Goal: Navigation & Orientation: Find specific page/section

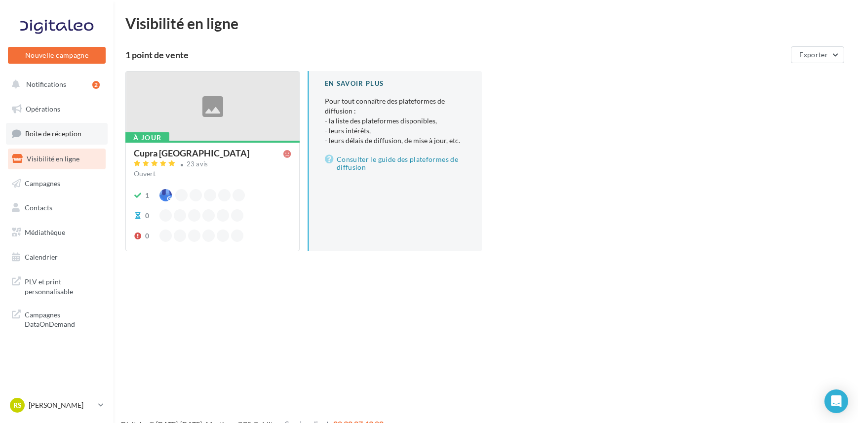
click at [71, 129] on span "Boîte de réception" at bounding box center [53, 133] width 56 height 8
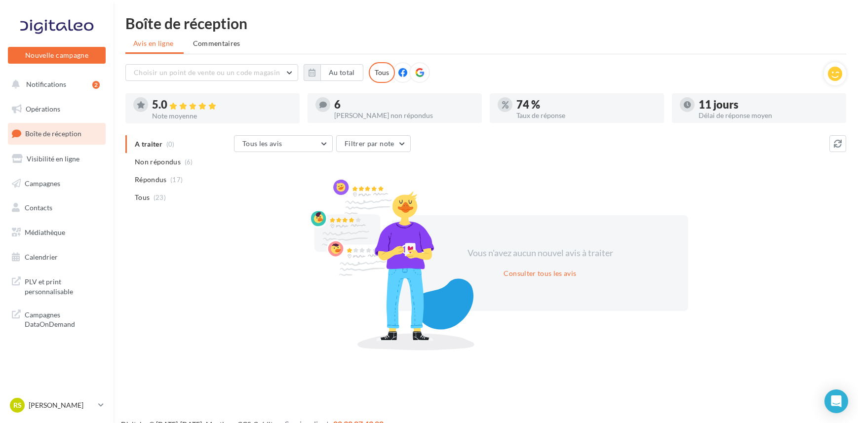
click at [175, 201] on li "Tous (23)" at bounding box center [177, 198] width 105 height 18
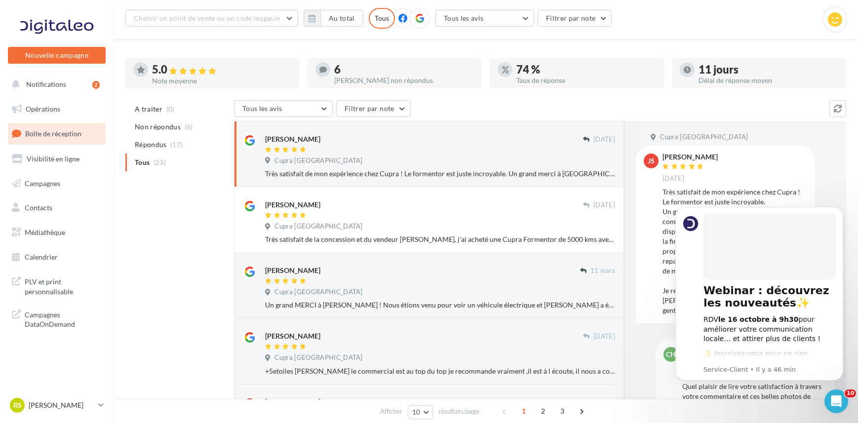
scroll to position [161, 0]
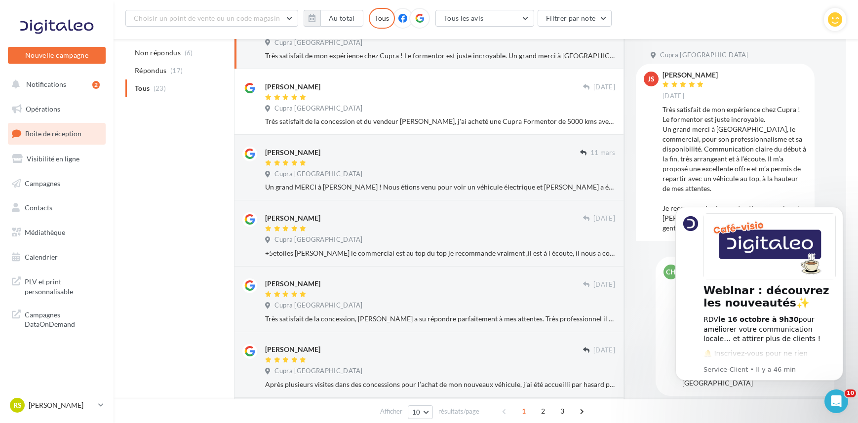
click at [647, 283] on div at bounding box center [655, 219] width 63 height 360
click at [839, 210] on icon "Dismiss notification" at bounding box center [840, 209] width 5 height 5
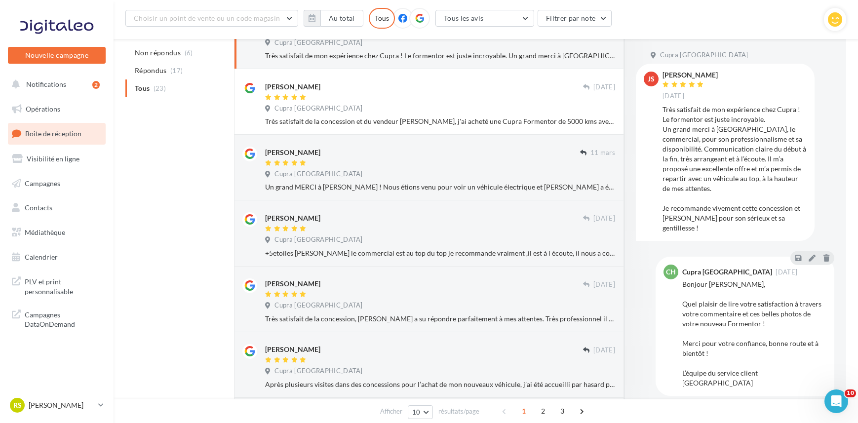
scroll to position [57, 0]
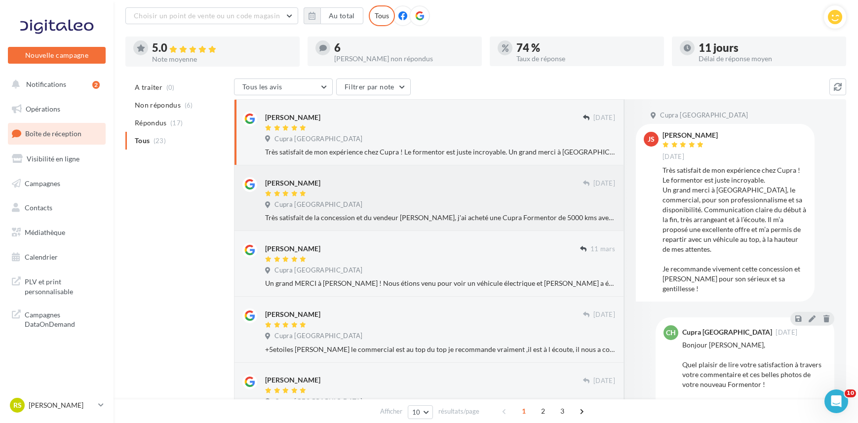
click at [394, 191] on div at bounding box center [424, 194] width 318 height 8
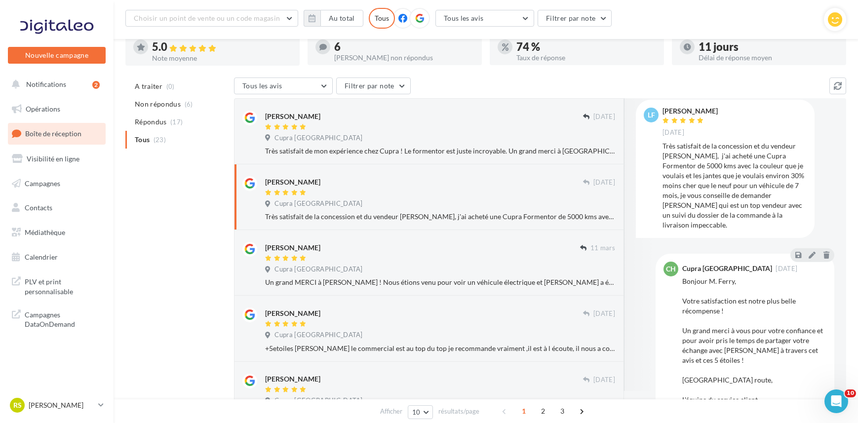
scroll to position [0, 0]
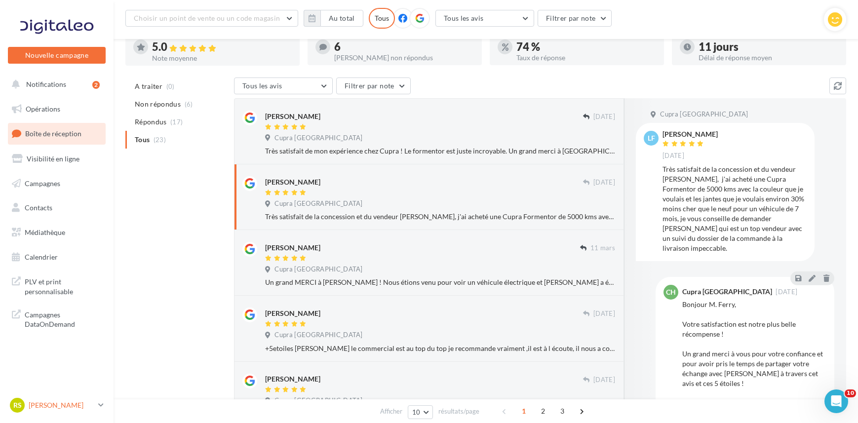
click at [74, 409] on p "[PERSON_NAME]" at bounding box center [62, 405] width 66 height 10
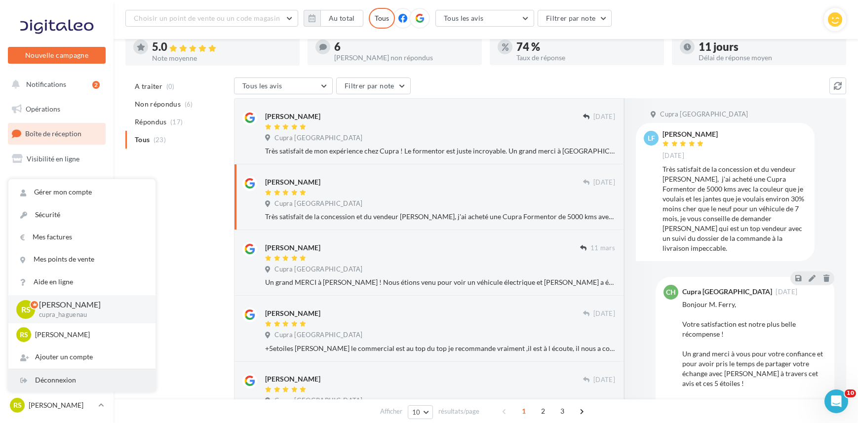
click at [73, 387] on div "Déconnexion" at bounding box center [81, 380] width 147 height 22
